Goal: Task Accomplishment & Management: Use online tool/utility

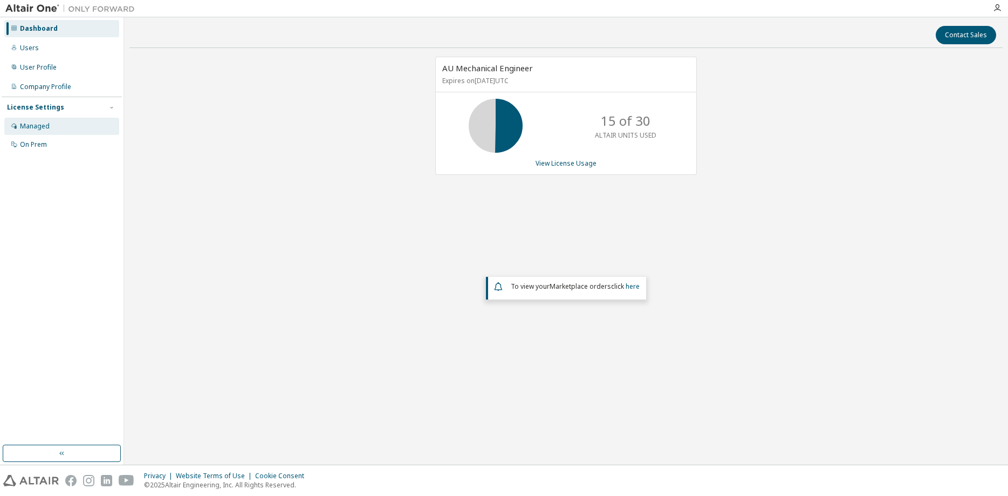
click at [44, 124] on div "Managed" at bounding box center [35, 126] width 30 height 9
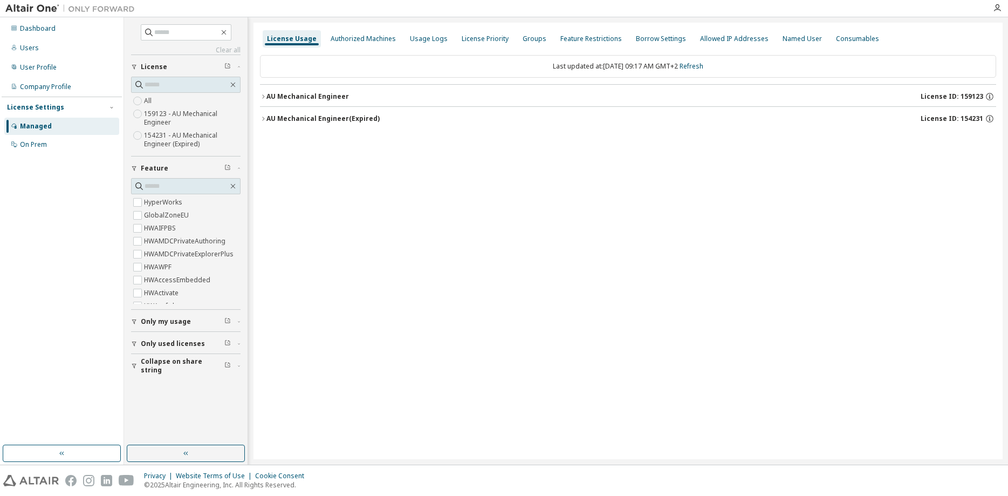
click at [180, 341] on span "Only used licenses" at bounding box center [173, 343] width 64 height 9
click at [263, 97] on icon "button" at bounding box center [263, 96] width 6 height 6
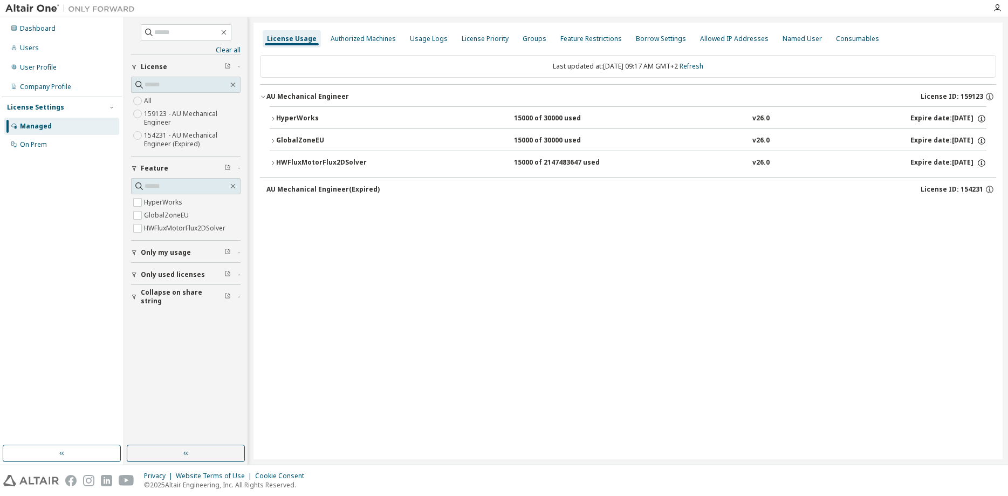
click at [274, 117] on icon "button" at bounding box center [273, 118] width 6 height 6
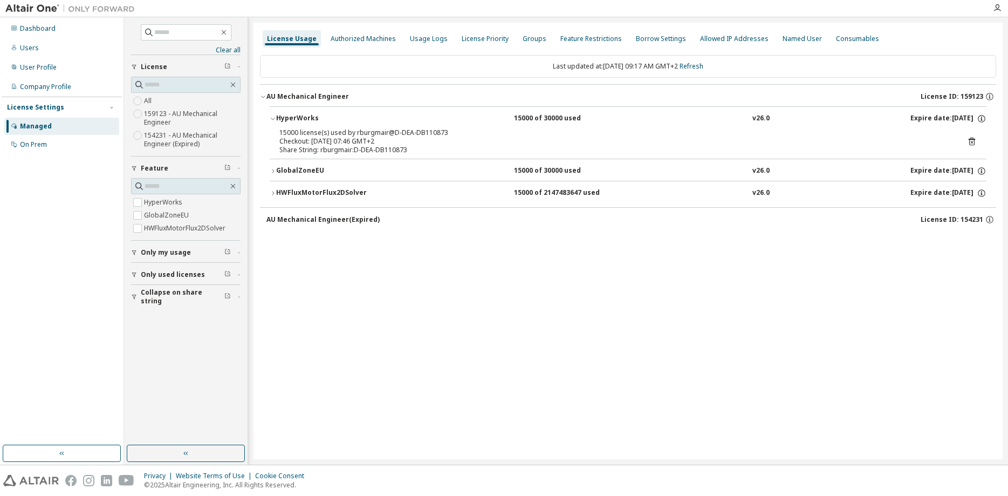
click at [971, 140] on icon at bounding box center [972, 141] width 10 height 10
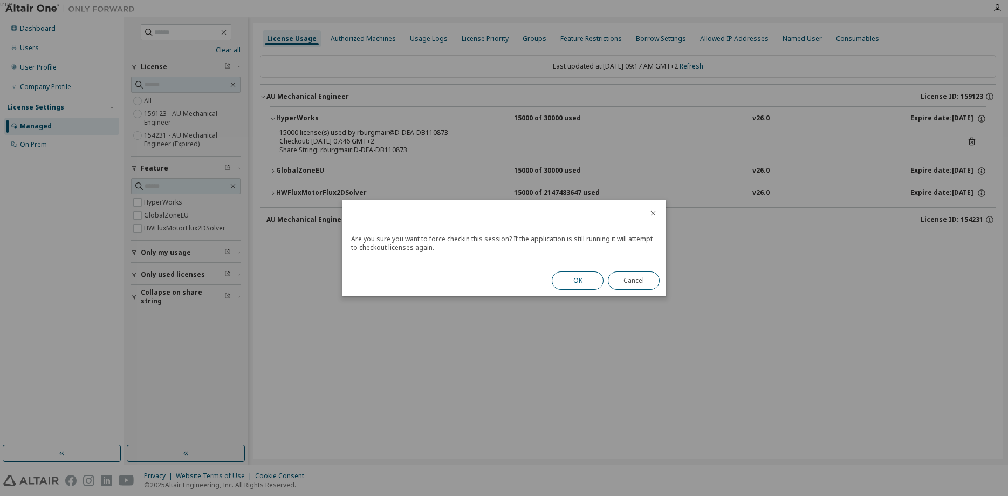
click at [586, 280] on button "OK" at bounding box center [578, 280] width 52 height 18
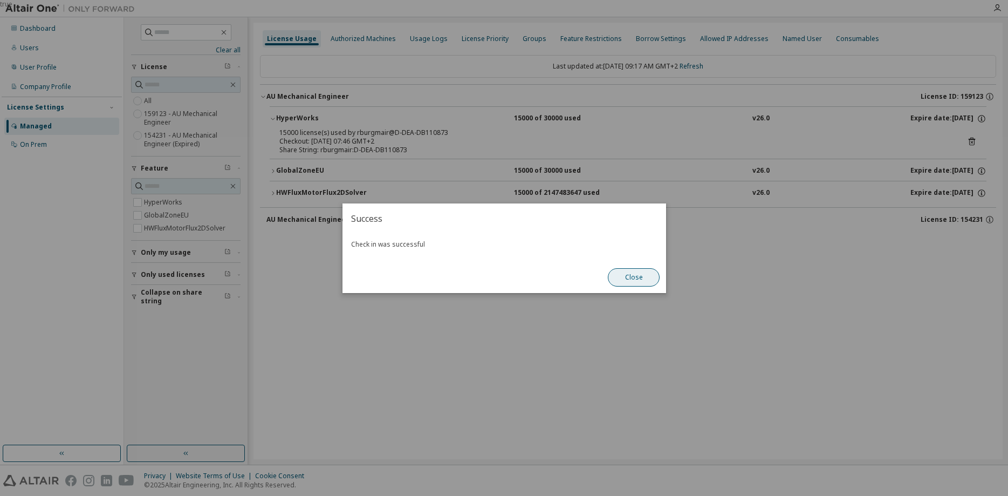
click at [640, 279] on button "Close" at bounding box center [634, 277] width 52 height 18
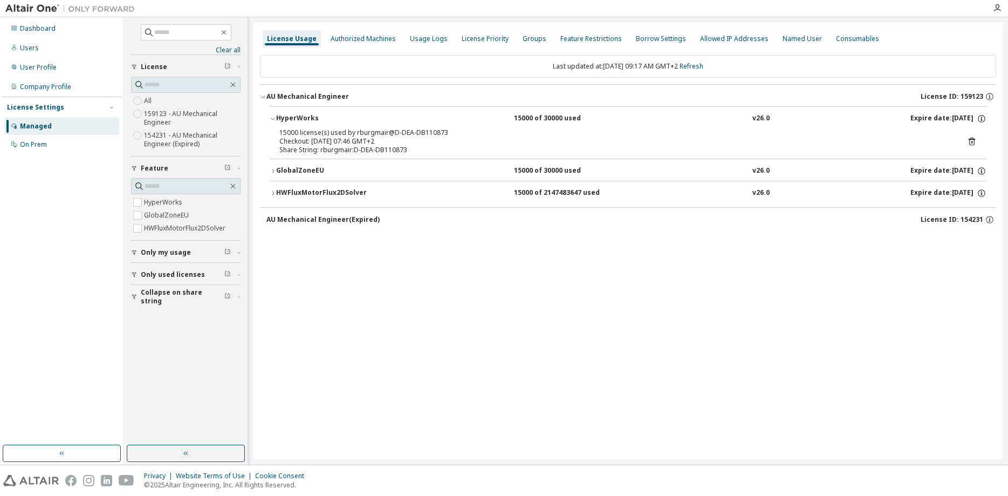
click at [273, 169] on icon "button" at bounding box center [273, 171] width 6 height 6
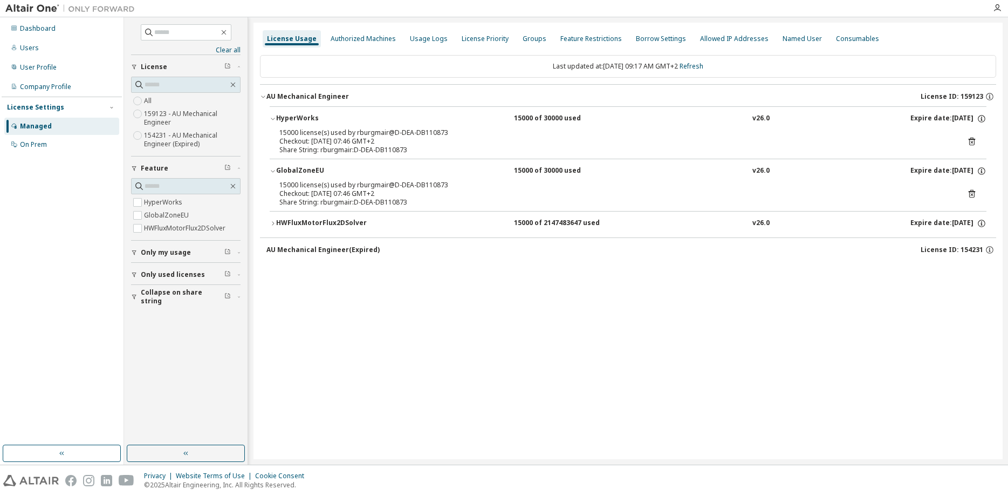
click at [971, 194] on icon at bounding box center [971, 194] width 3 height 3
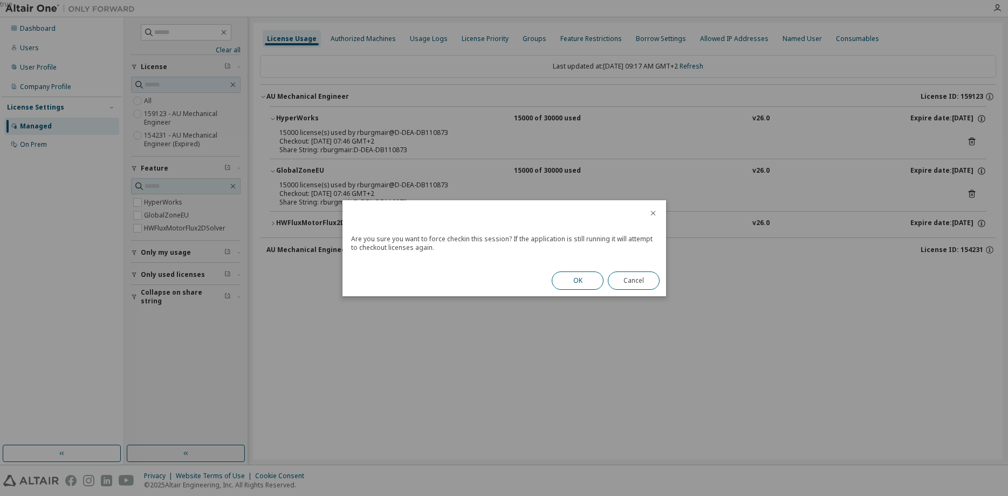
click at [586, 279] on button "OK" at bounding box center [578, 280] width 52 height 18
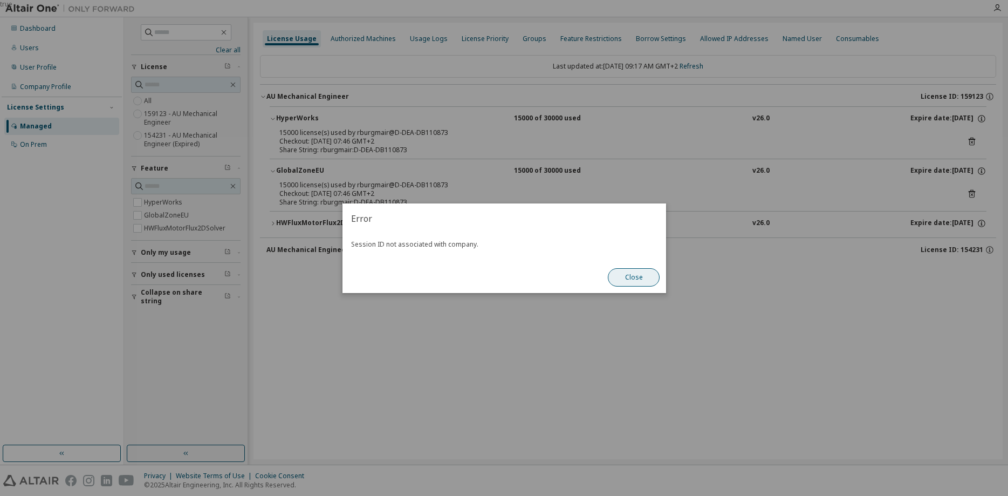
click at [636, 279] on button "Close" at bounding box center [634, 277] width 52 height 18
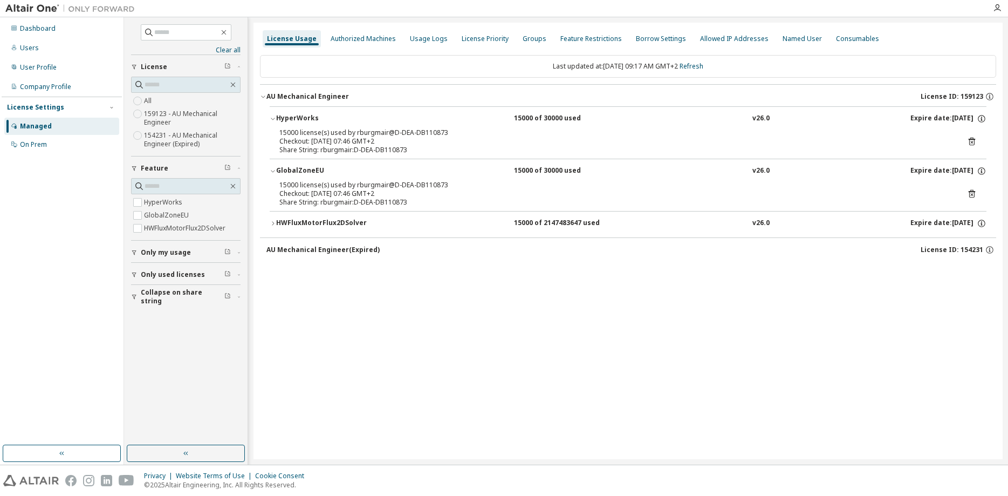
click at [275, 222] on icon "button" at bounding box center [273, 223] width 6 height 6
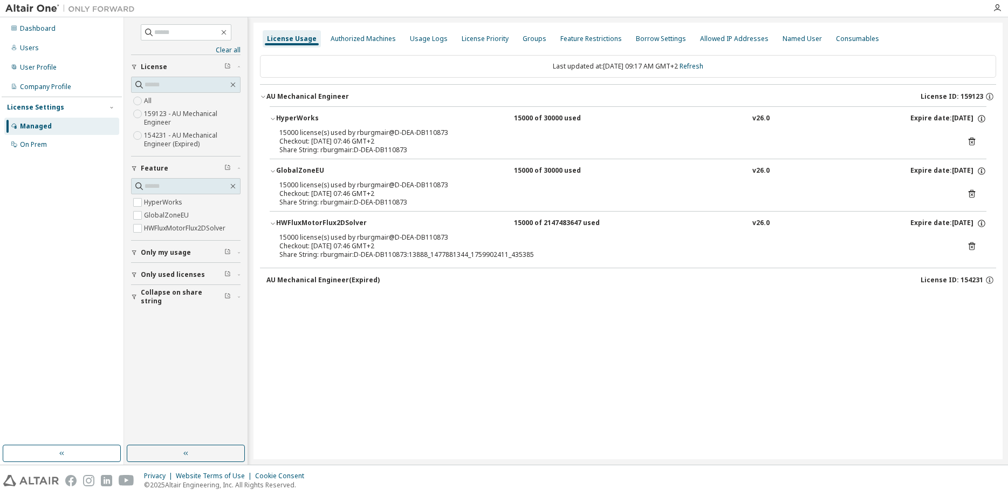
click at [972, 247] on icon at bounding box center [971, 246] width 3 height 3
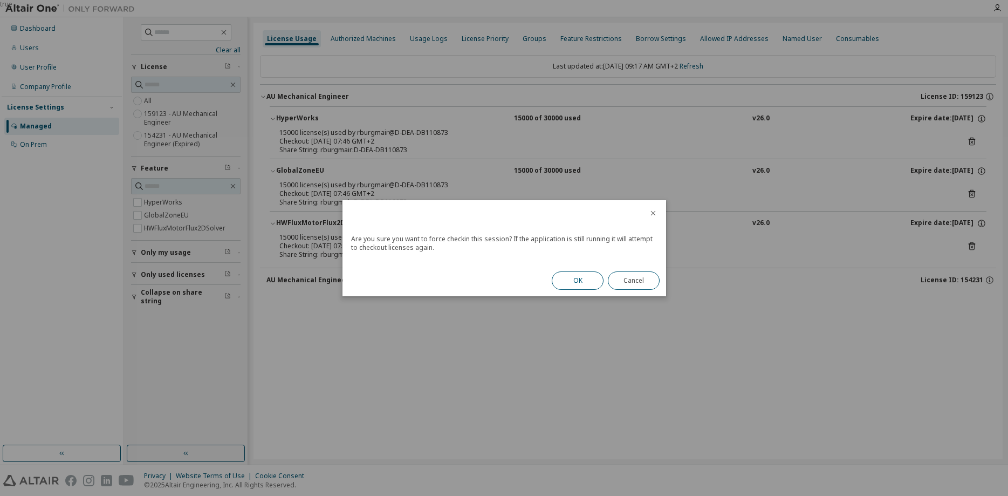
click at [588, 277] on button "OK" at bounding box center [578, 280] width 52 height 18
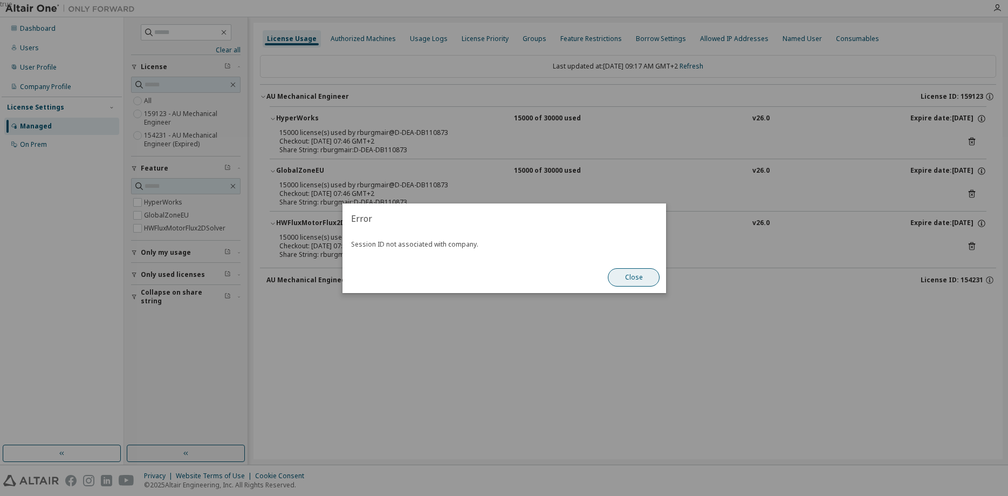
click at [629, 276] on button "Close" at bounding box center [634, 277] width 52 height 18
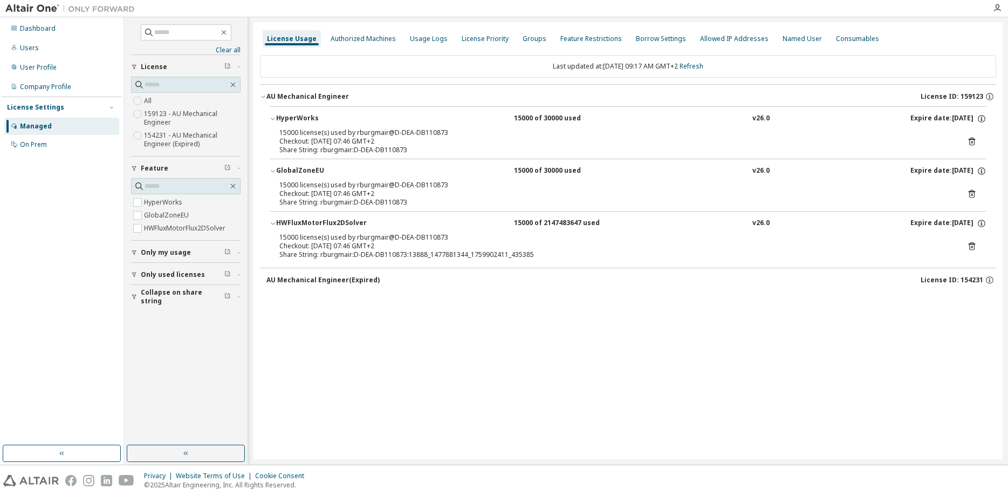
click at [971, 141] on icon at bounding box center [972, 141] width 10 height 10
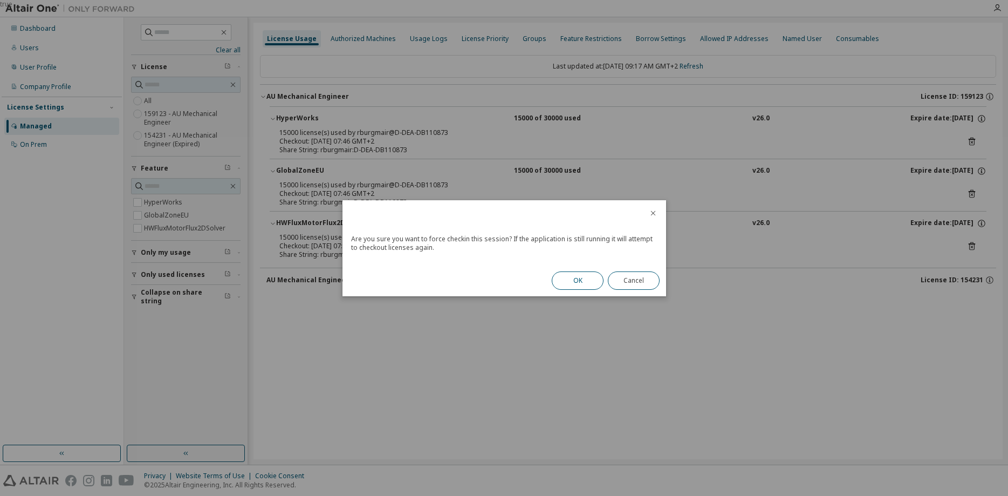
click at [570, 281] on button "OK" at bounding box center [578, 280] width 52 height 18
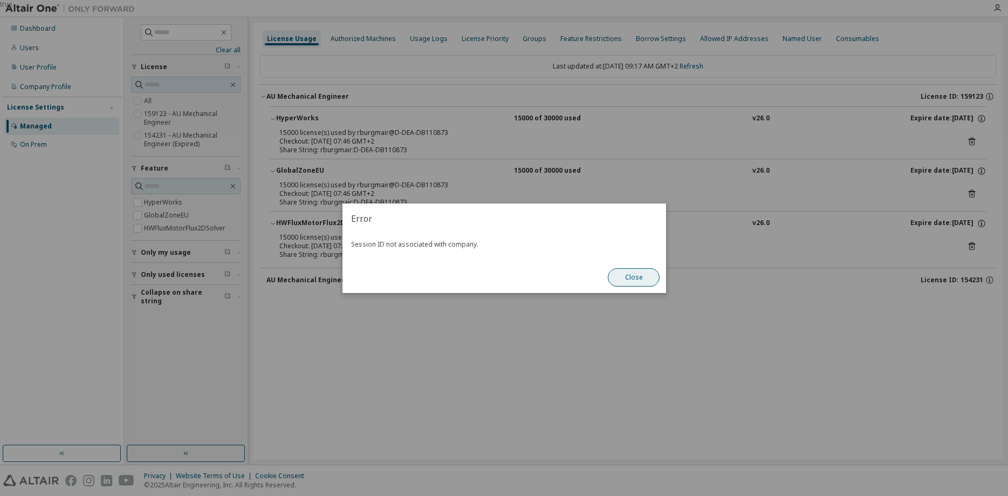
click at [641, 274] on button "Close" at bounding box center [634, 277] width 52 height 18
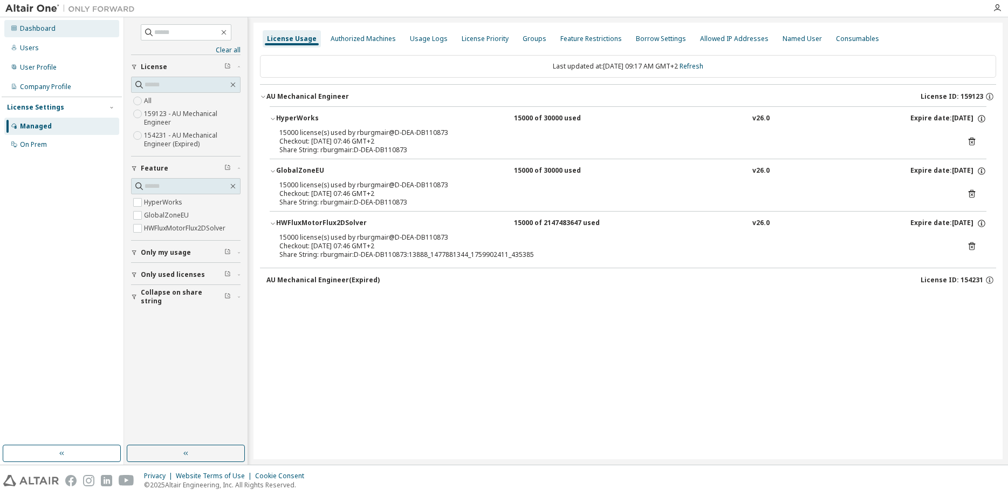
click at [48, 30] on div "Dashboard" at bounding box center [38, 28] width 36 height 9
